Goal: Task Accomplishment & Management: Use online tool/utility

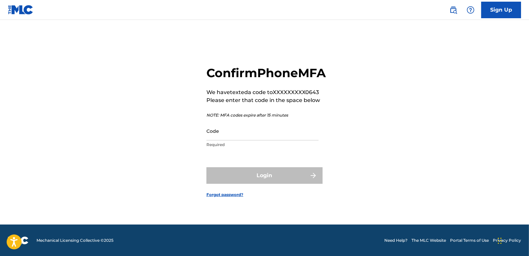
click at [287, 139] on input "Code" at bounding box center [262, 131] width 112 height 19
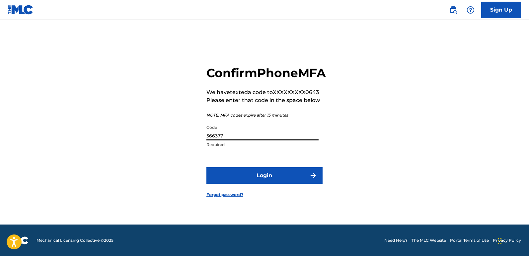
type input "566377"
click at [286, 177] on button "Login" at bounding box center [264, 176] width 116 height 17
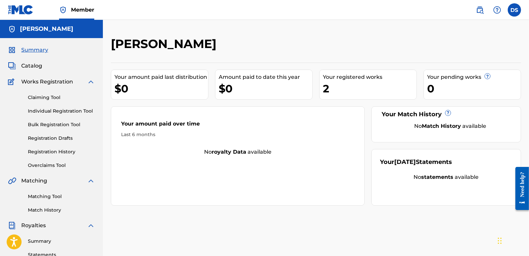
click at [345, 83] on div "2" at bounding box center [370, 88] width 94 height 15
click at [45, 98] on link "Claiming Tool" at bounding box center [61, 97] width 67 height 7
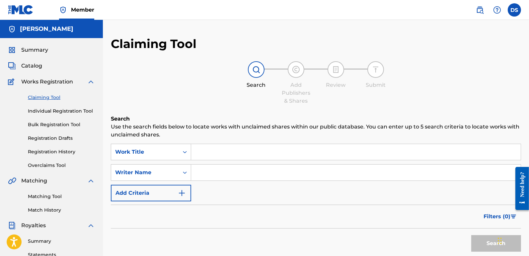
click at [220, 155] on input "Search Form" at bounding box center [355, 152] width 329 height 16
type input "late x ti"
click at [214, 172] on input "Search Form" at bounding box center [355, 173] width 329 height 16
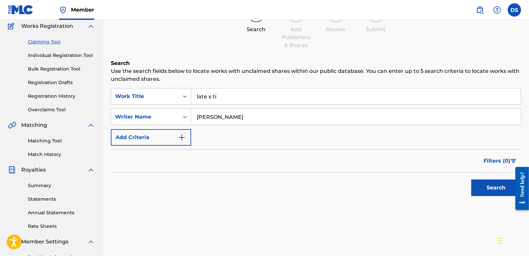
scroll to position [61, 0]
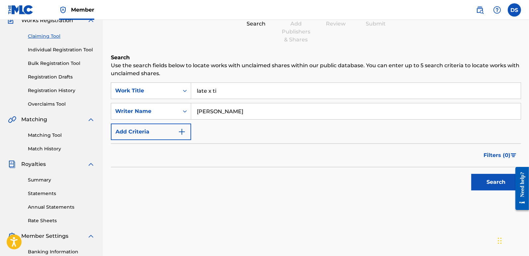
click at [496, 174] on button "Search" at bounding box center [496, 182] width 50 height 17
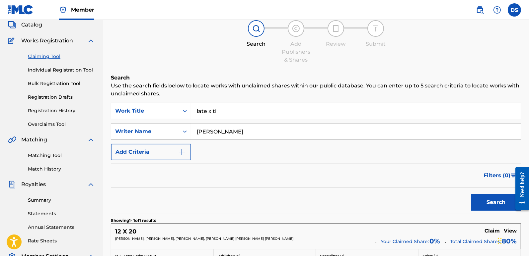
scroll to position [39, 0]
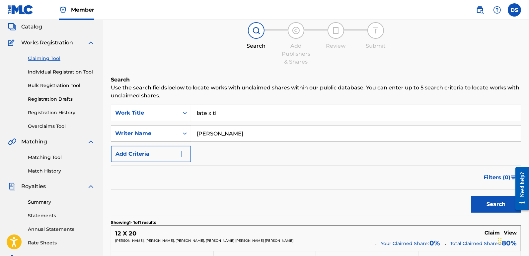
drag, startPoint x: 232, startPoint y: 132, endPoint x: 157, endPoint y: 133, distance: 75.3
click at [157, 133] on div "SearchWithCriteria5447334c-6308-4f1d-9986-ccc4916f42da Writer Name [PERSON_NAME]" at bounding box center [316, 133] width 410 height 17
type input "[PERSON_NAME]"
click at [471, 196] on button "Search" at bounding box center [496, 204] width 50 height 17
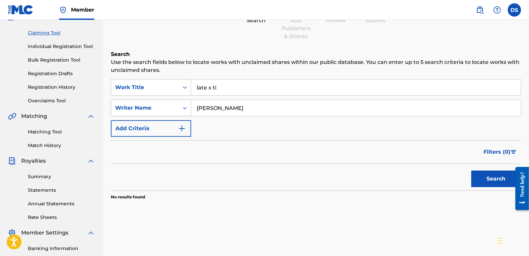
scroll to position [53, 0]
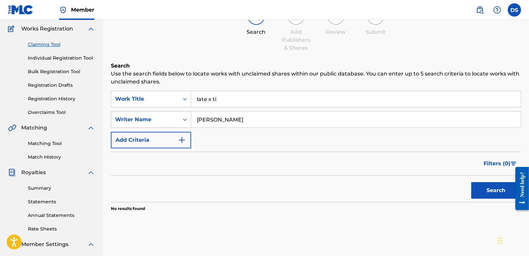
drag, startPoint x: 231, startPoint y: 114, endPoint x: 162, endPoint y: 112, distance: 68.4
click at [162, 112] on div "SearchWithCriteria5447334c-6308-4f1d-9986-ccc4916f42da Writer Name [PERSON_NAME]" at bounding box center [316, 119] width 410 height 17
click at [186, 138] on button "Add Criteria" at bounding box center [151, 140] width 80 height 17
